Goal: Task Accomplishment & Management: Manage account settings

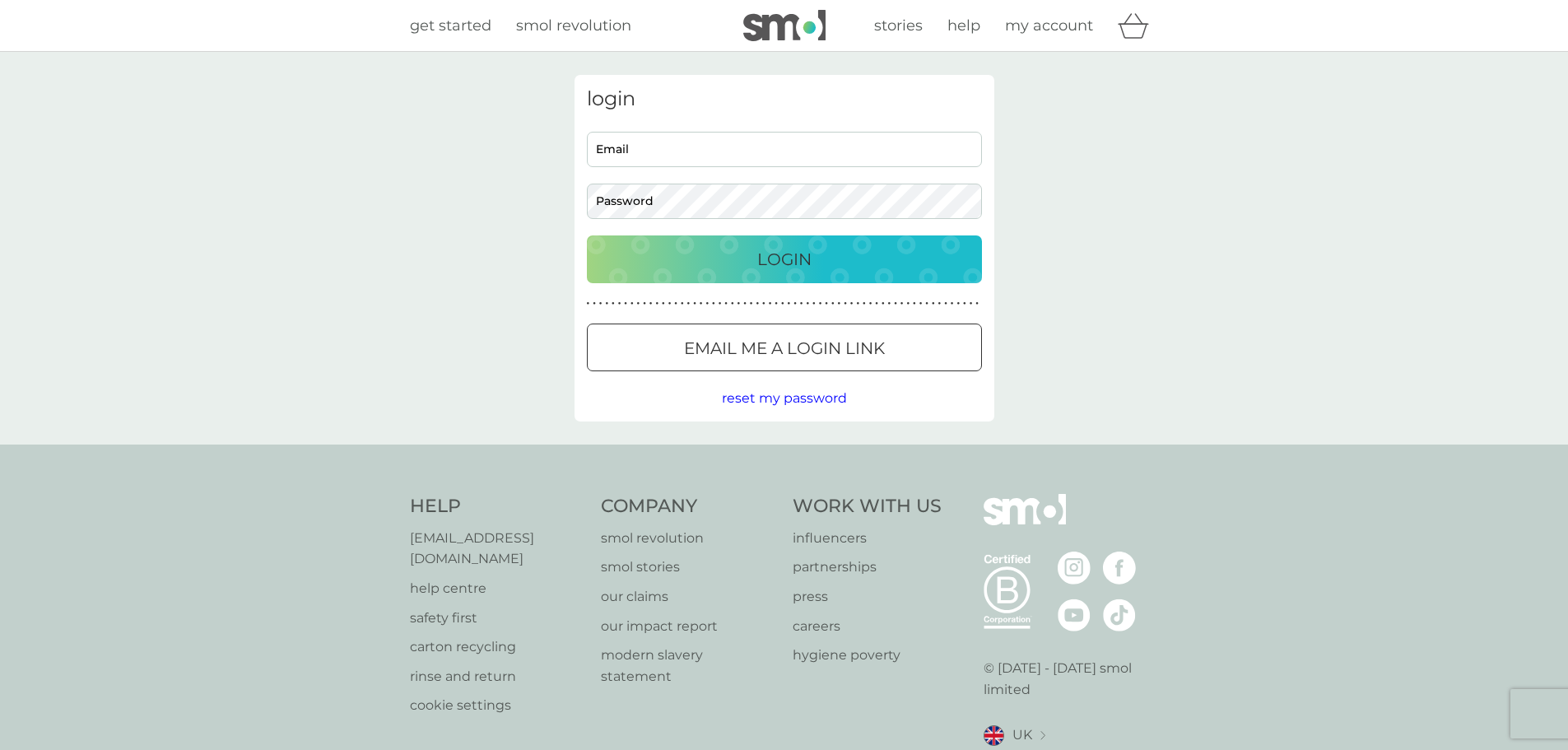
click at [894, 149] on input "Email" at bounding box center [784, 149] width 395 height 35
click at [839, 152] on input "Email" at bounding box center [784, 149] width 395 height 35
type input "tillyflora120@outlook.com"
click at [796, 266] on p "Login" at bounding box center [784, 259] width 54 height 26
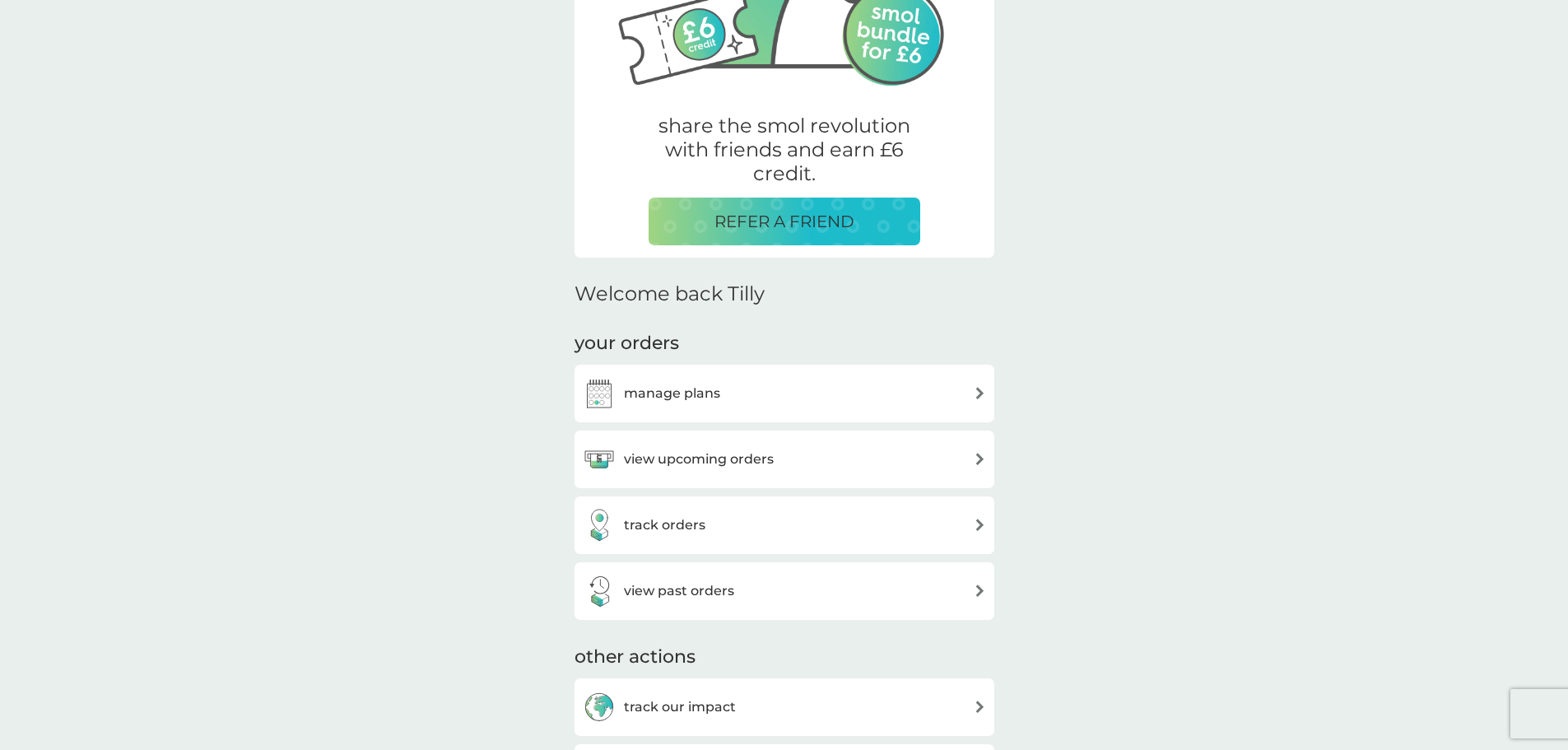
scroll to position [329, 0]
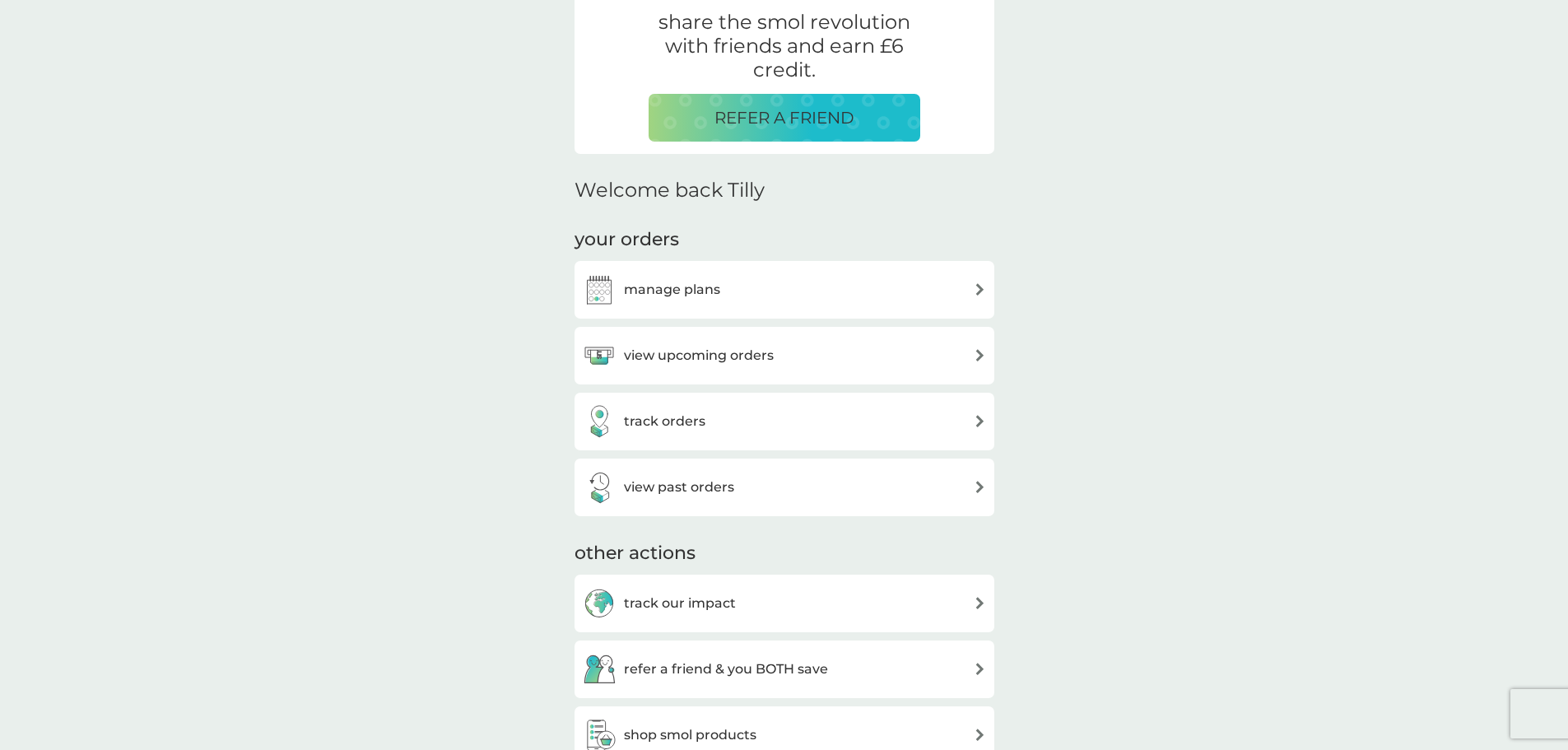
click at [882, 288] on div "manage plans" at bounding box center [784, 289] width 403 height 33
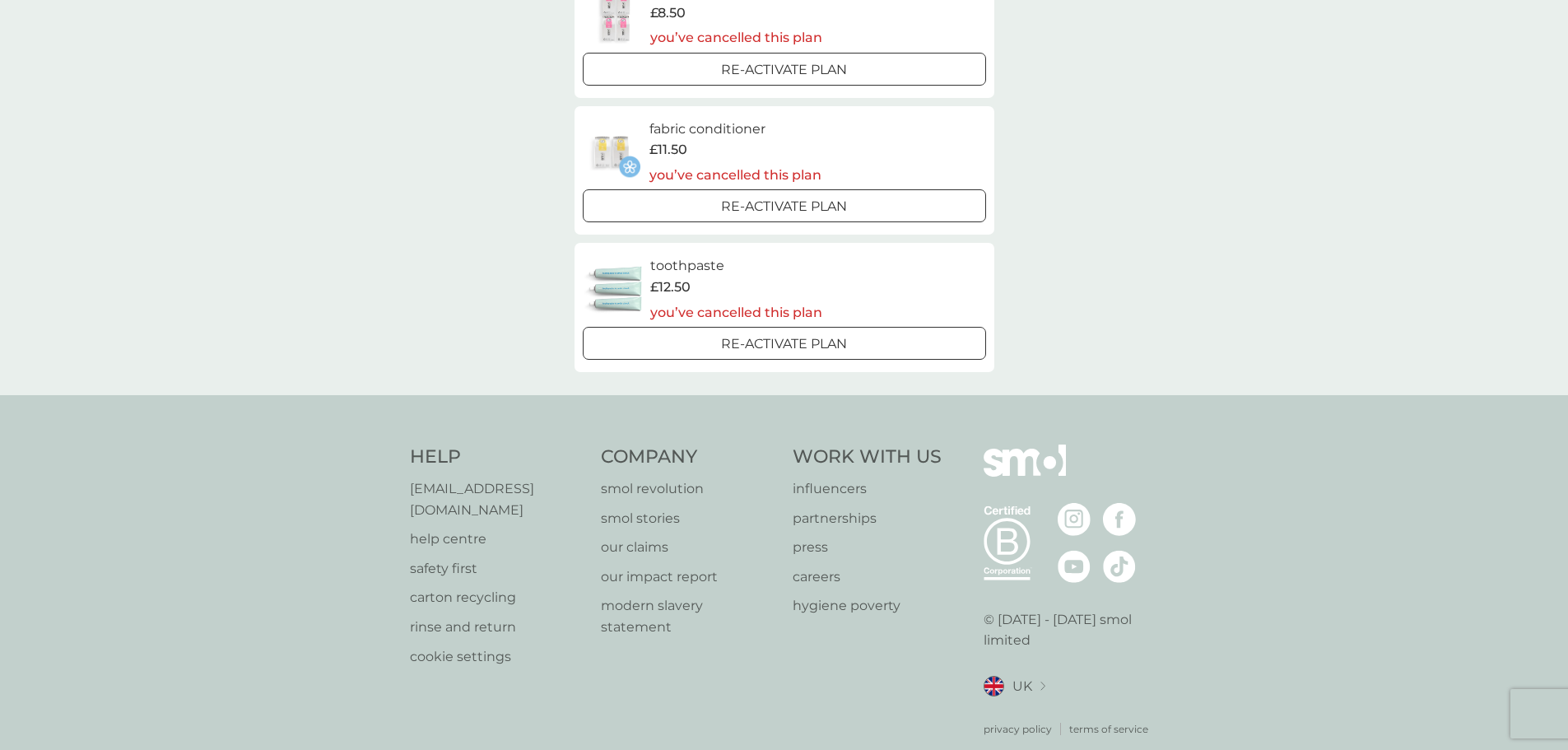
scroll to position [1152, 0]
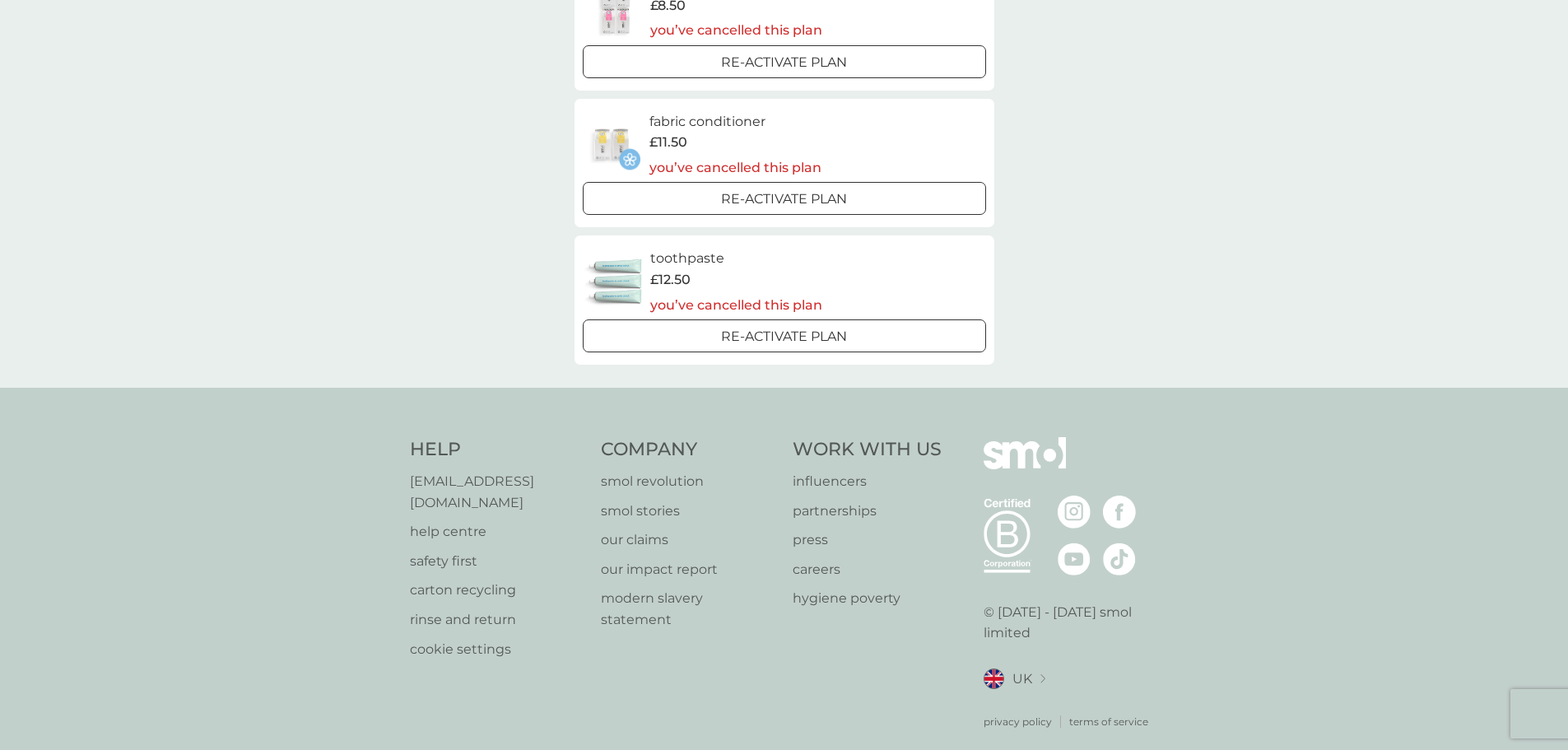
click at [880, 339] on div "Re-activate Plan" at bounding box center [784, 337] width 390 height 22
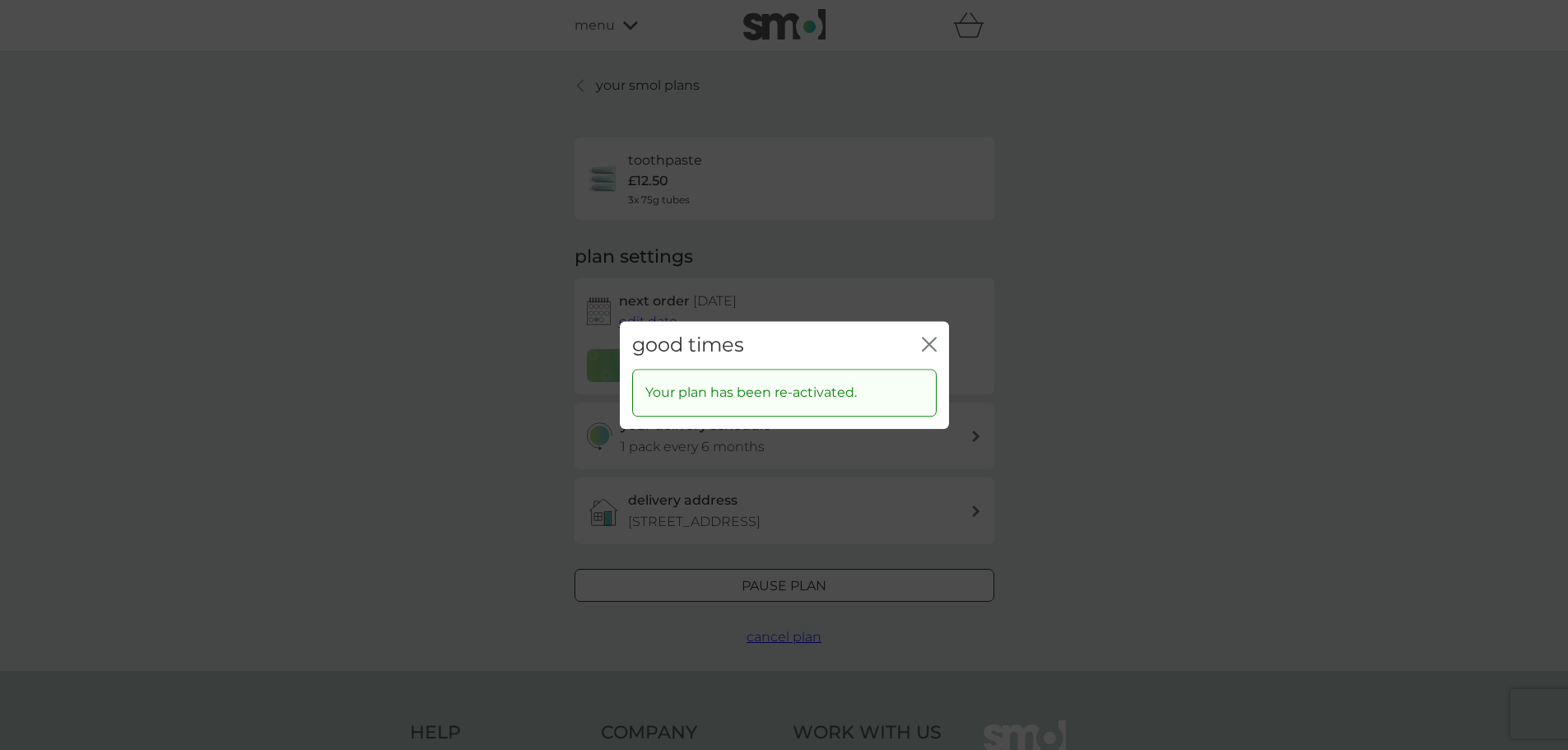
click at [932, 346] on icon "close" at bounding box center [932, 343] width 6 height 14
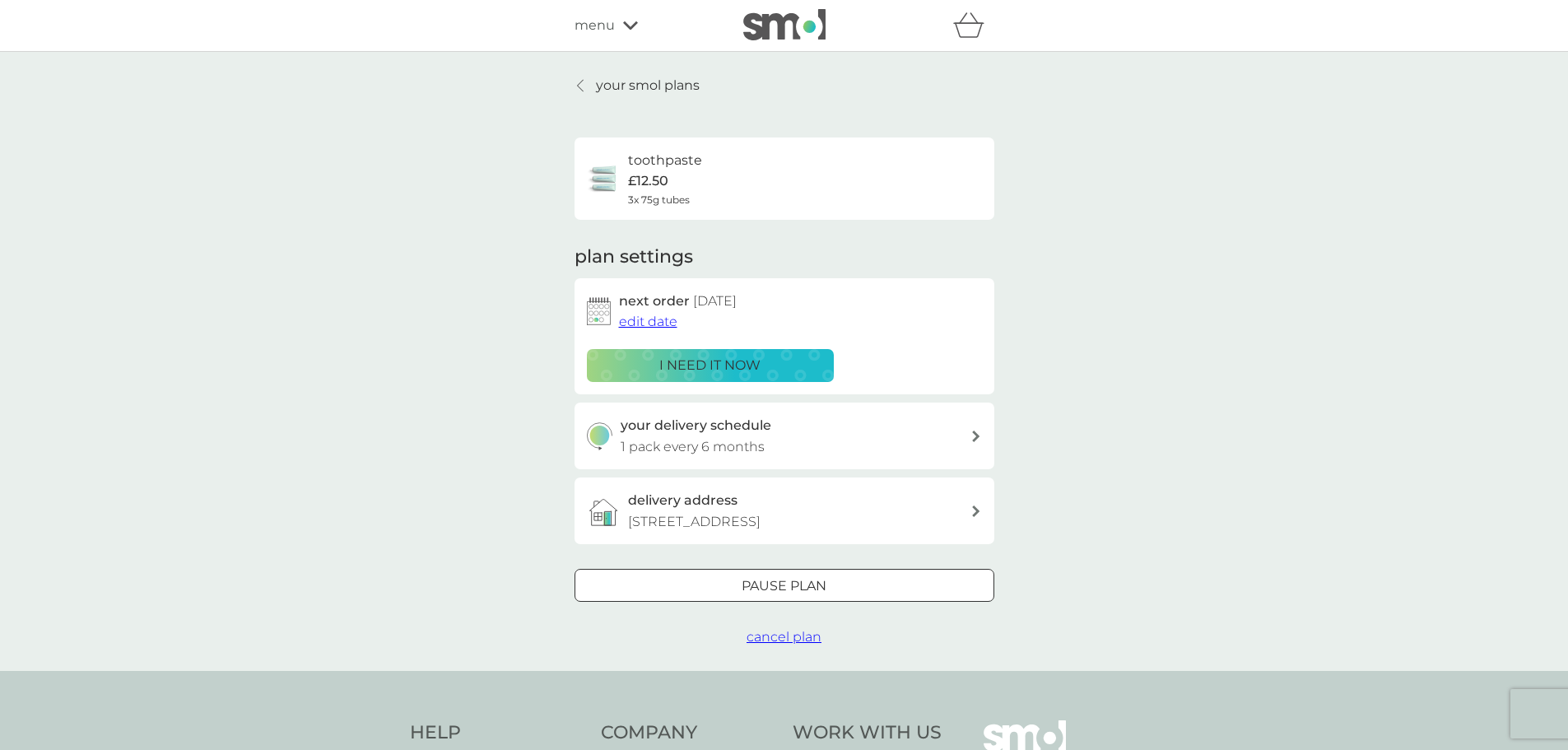
click at [953, 430] on div "your delivery schedule 1 pack every 6 months" at bounding box center [795, 435] width 350 height 42
select select "6"
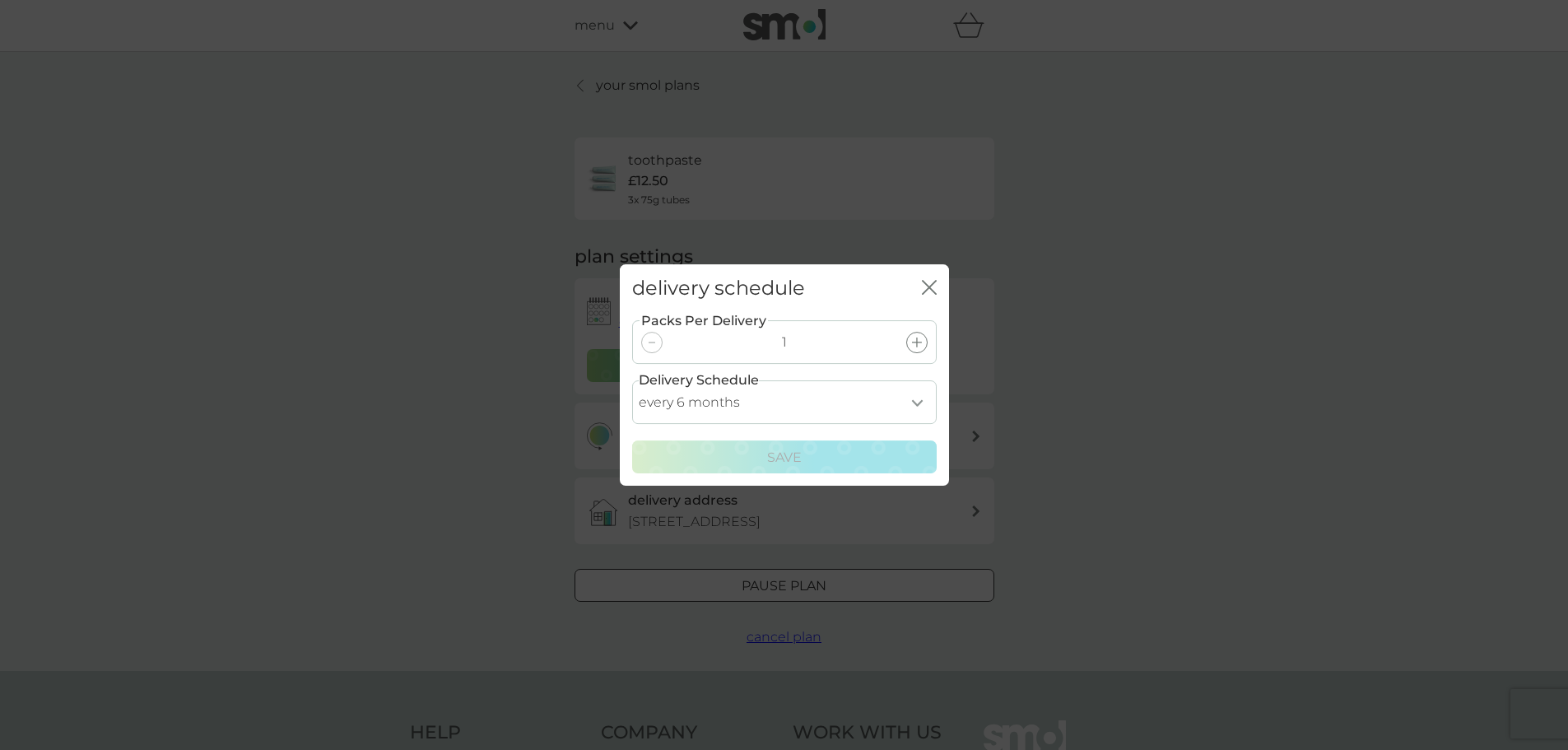
click at [904, 405] on select "every 1 month every 2 months every 3 months every 4 months every 5 months every…" at bounding box center [784, 402] width 305 height 43
click at [632, 380] on select "every 1 month every 2 months every 3 months every 4 months every 5 months every…" at bounding box center [784, 402] width 305 height 43
click at [931, 288] on icon "close" at bounding box center [930, 287] width 14 height 14
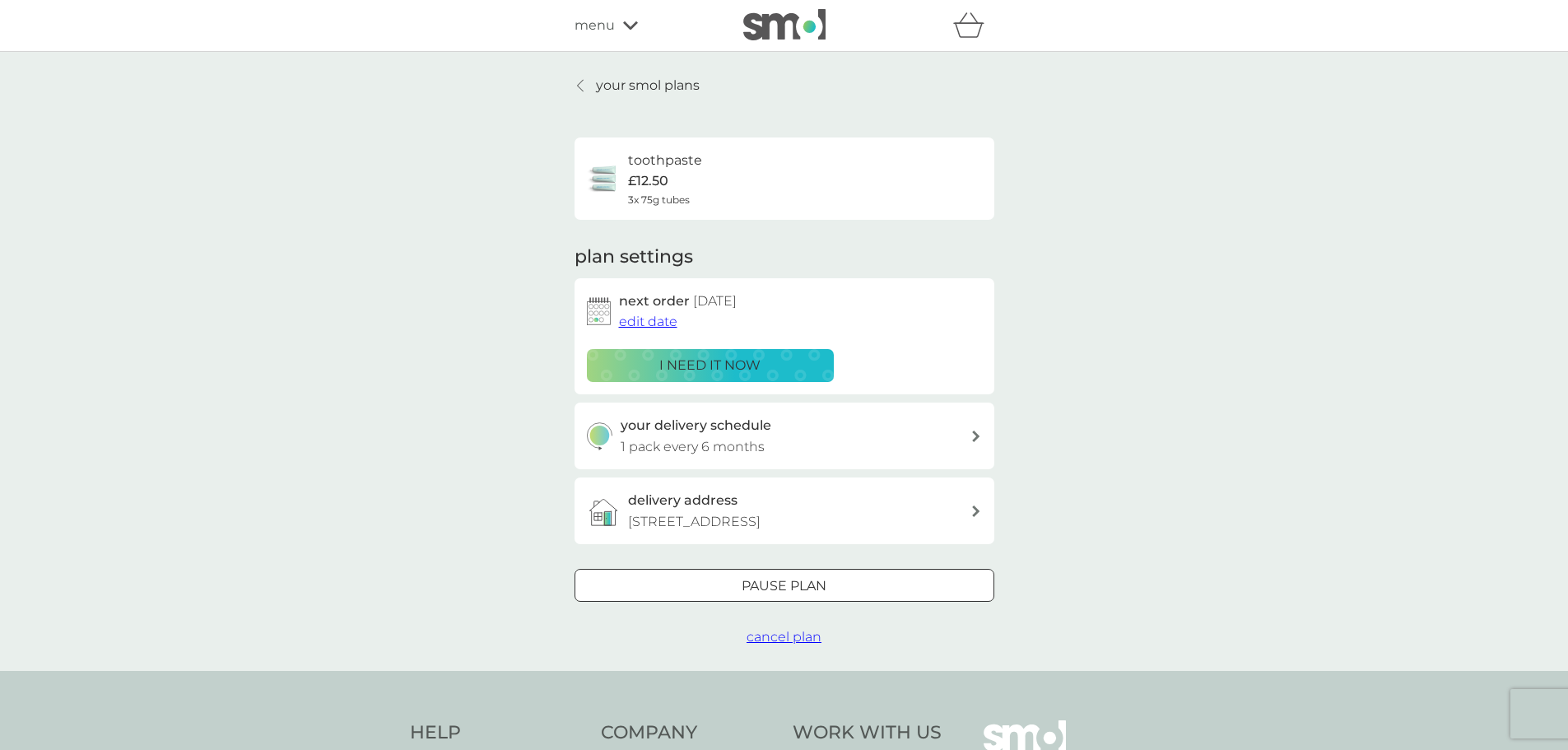
click at [1112, 421] on div "your smol plans toothpaste £12.50 3x 75g tubes plan settings next order [DATE] …" at bounding box center [784, 361] width 1568 height 619
click at [591, 80] on link "your smol plans" at bounding box center [637, 86] width 125 height 22
